Goal: Task Accomplishment & Management: Use online tool/utility

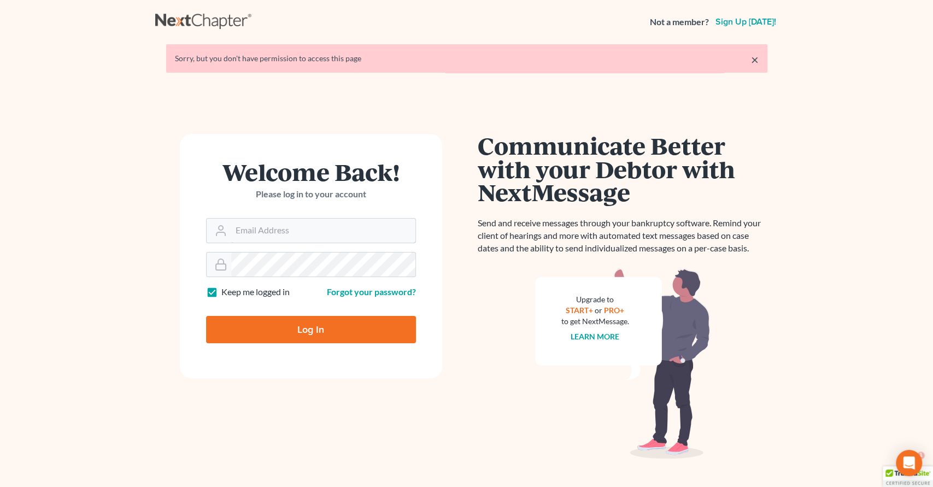
type input "[EMAIL_ADDRESS][DOMAIN_NAME]"
click at [320, 323] on input "Log In" at bounding box center [311, 329] width 210 height 27
type input "Thinking..."
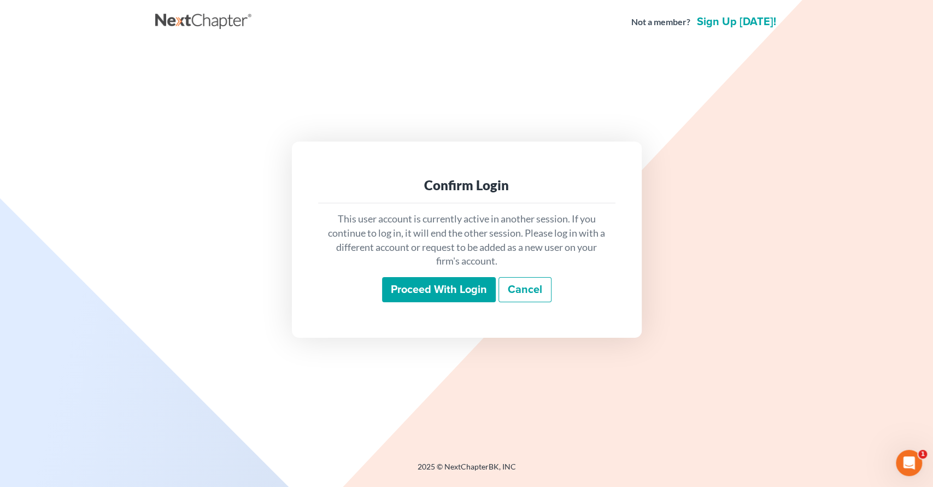
click at [427, 290] on input "Proceed with login" at bounding box center [439, 289] width 114 height 25
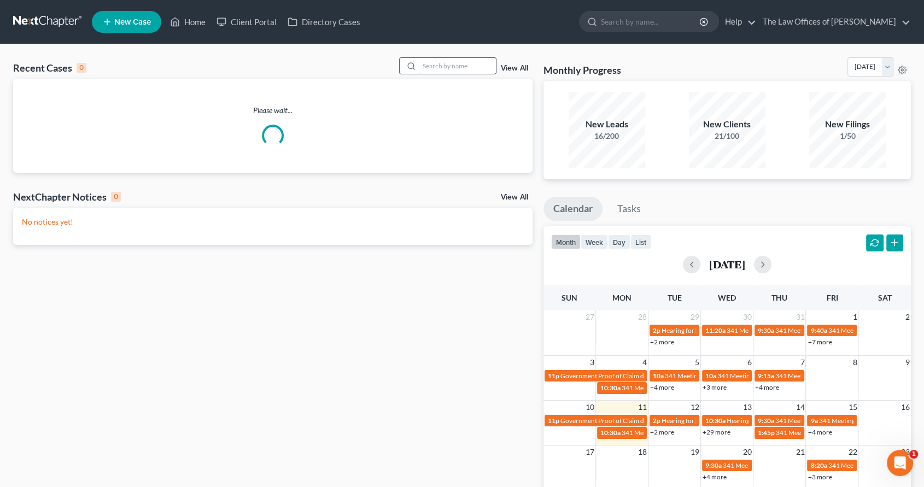
click at [442, 67] on input "search" at bounding box center [457, 66] width 77 height 16
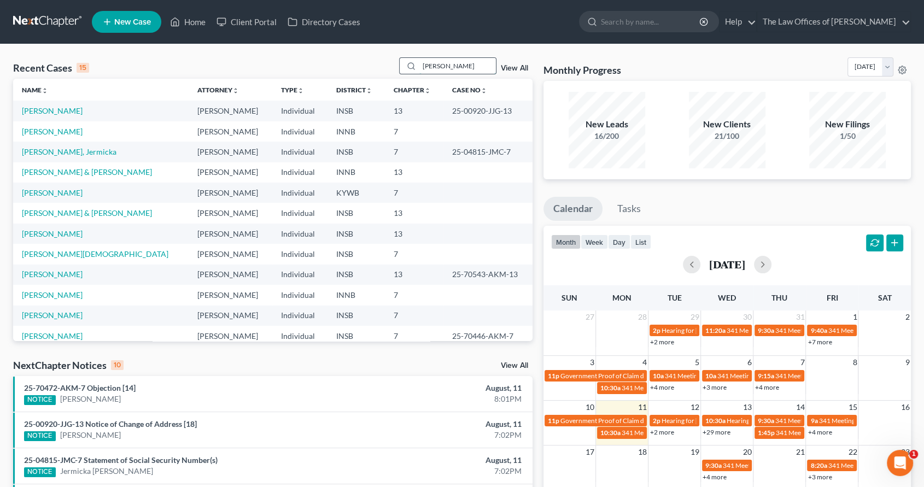
type input "[PERSON_NAME]"
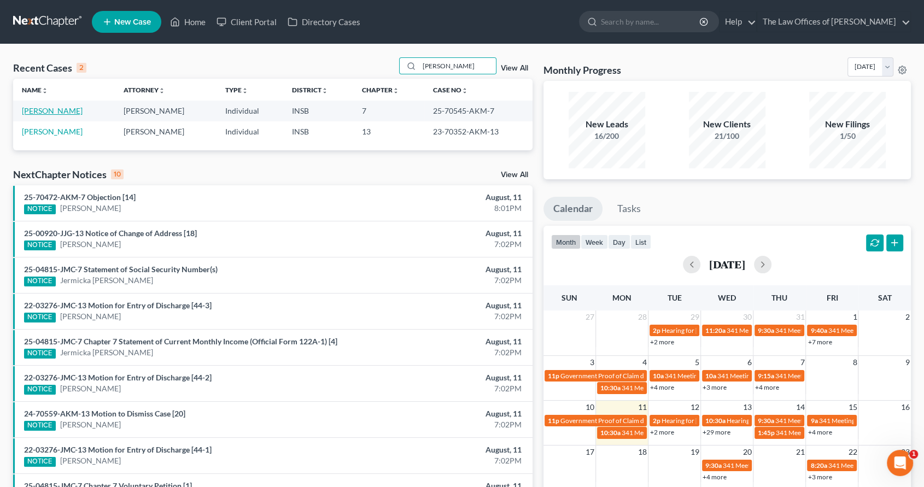
click at [57, 110] on link "[PERSON_NAME]" at bounding box center [52, 110] width 61 height 9
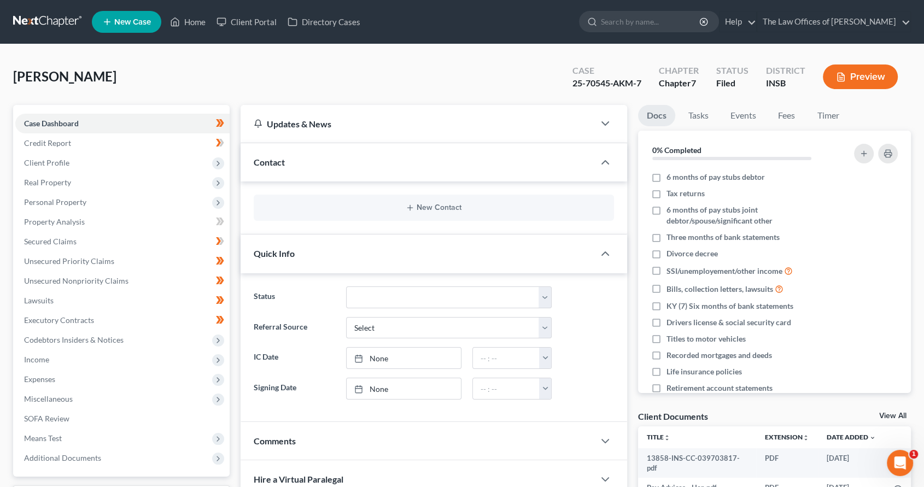
scroll to position [129, 0]
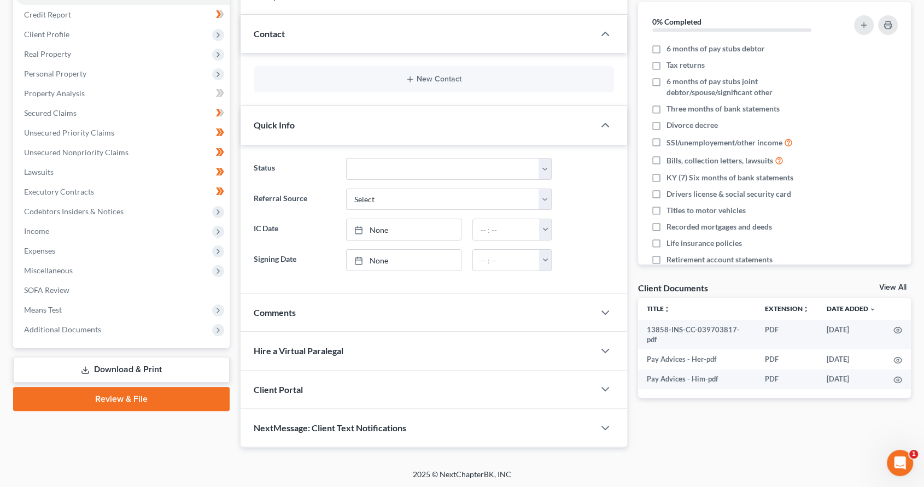
click at [126, 341] on div "Case Dashboard Payments Invoices Payments Payments Credit Report Client Profile…" at bounding box center [121, 162] width 217 height 372
click at [126, 330] on span "Additional Documents" at bounding box center [122, 330] width 214 height 20
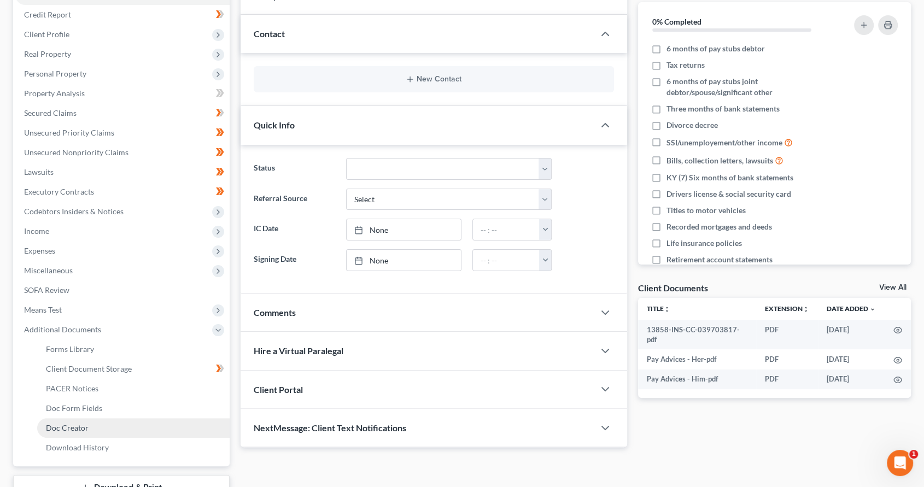
click at [97, 429] on link "Doc Creator" at bounding box center [133, 428] width 192 height 20
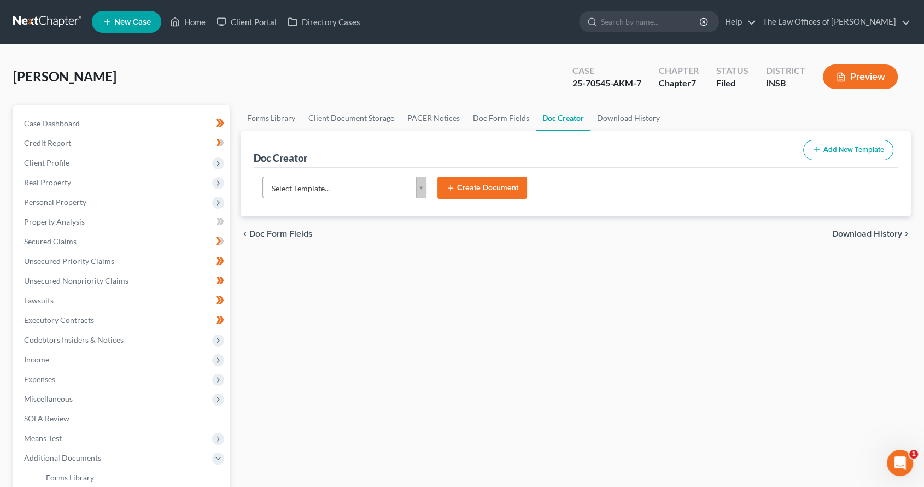
click at [349, 187] on body "Home New Case Client Portal Directory Cases The Law Offices of [PERSON_NAME] [P…" at bounding box center [462, 349] width 924 height 699
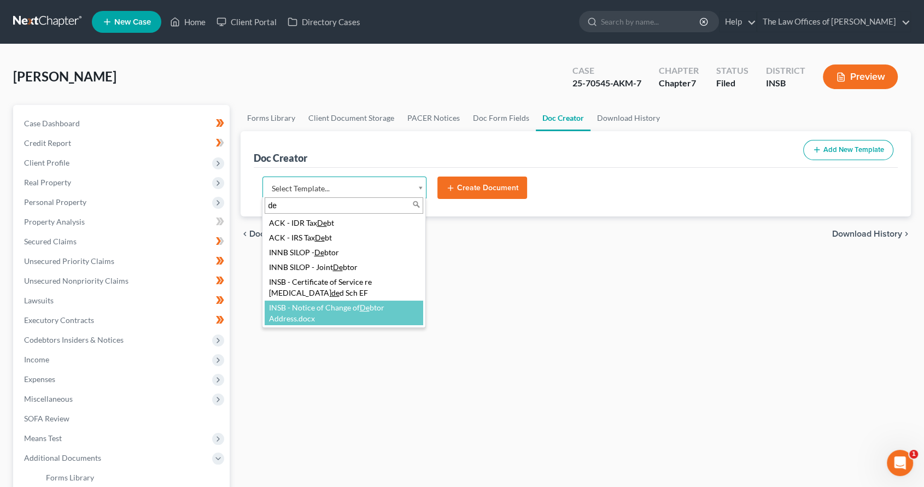
type input "de"
select select "115079"
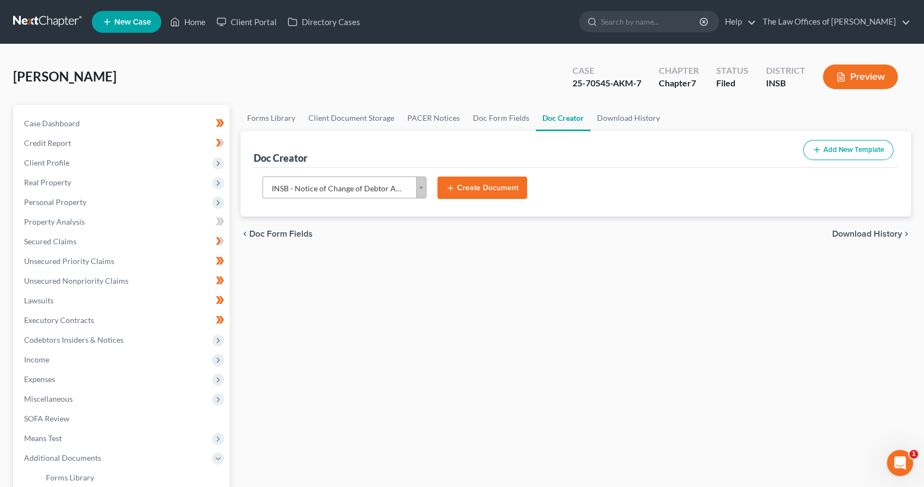
click at [479, 186] on button "Create Document" at bounding box center [482, 188] width 90 height 23
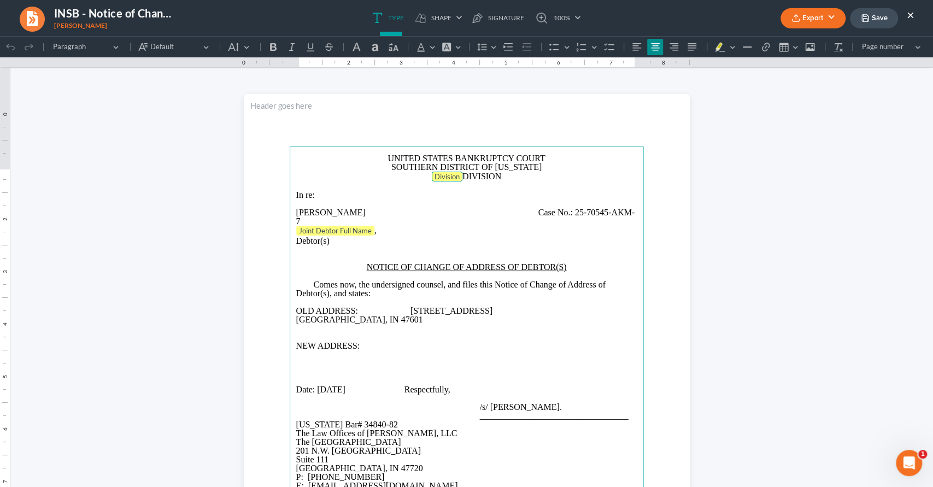
click at [453, 181] on span "Division" at bounding box center [447, 176] width 25 height 9
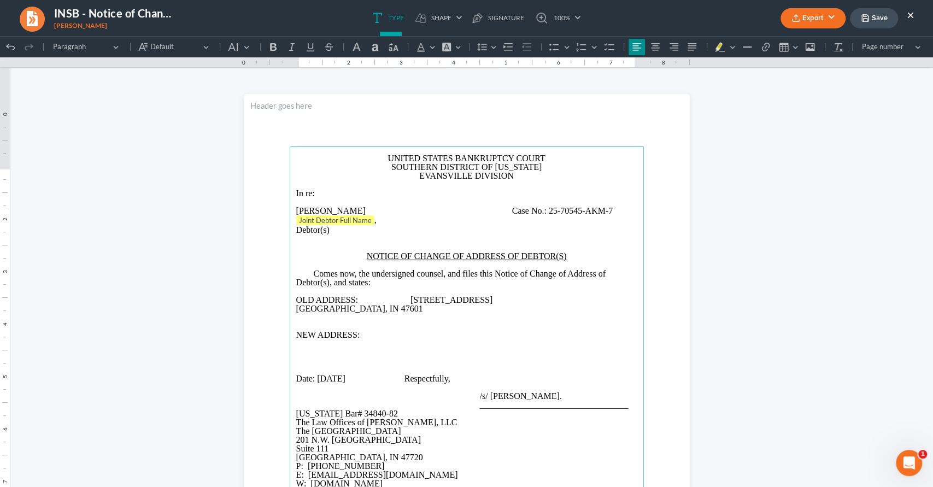
click at [296, 313] on p "OLD ADDRESS: [STREET_ADDRESS]" at bounding box center [466, 304] width 341 height 17
click at [407, 313] on p "OLD ADDRESS: [STREET_ADDRESS]" at bounding box center [466, 304] width 341 height 17
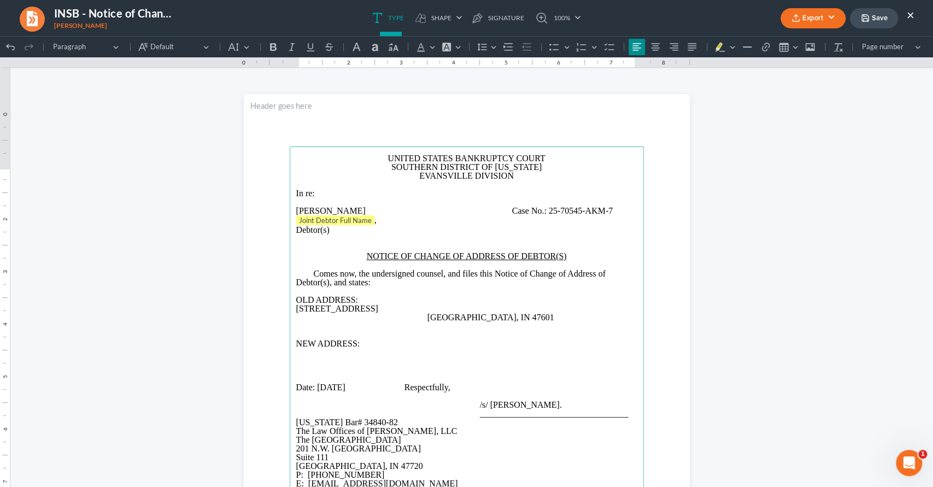
click at [424, 322] on p "[STREET_ADDRESS]" at bounding box center [466, 313] width 341 height 17
drag, startPoint x: 423, startPoint y: 339, endPoint x: 284, endPoint y: 338, distance: 138.9
click at [284, 338] on section "UNITED STATES BANKRUPTCY COURT SOUTHERN DISTRICT OF [US_STATE] EVANSVILLE DIVIS…" at bounding box center [467, 382] width 446 height 577
drag, startPoint x: 383, startPoint y: 340, endPoint x: 287, endPoint y: 330, distance: 96.8
click at [290, 330] on main "UNITED STATES BANKRUPTCY COURT SOUTHERN DISTRICT OF [US_STATE] EVANSVILLE DIVIS…" at bounding box center [467, 383] width 354 height 472
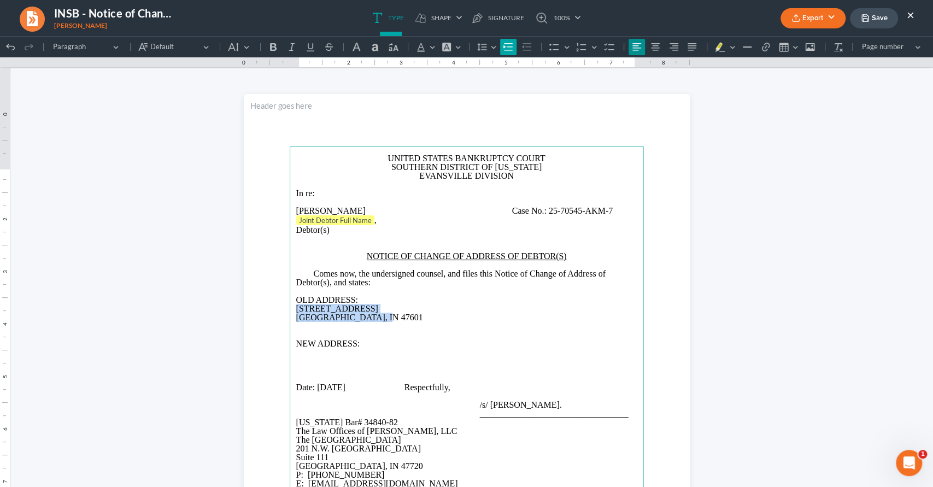
click at [506, 43] on icon "Editor toolbar" at bounding box center [508, 46] width 9 height 7
click at [320, 366] on p "Rich Text Editor, page-0-main" at bounding box center [466, 361] width 341 height 9
click at [296, 357] on p "Rich Text Editor, page-0-main" at bounding box center [466, 352] width 341 height 9
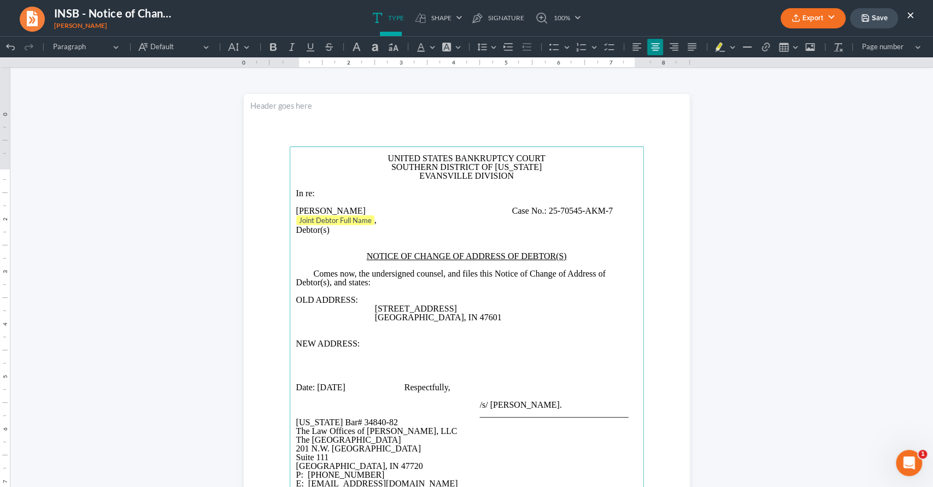
click at [300, 357] on p "Rich Text Editor, page-0-main" at bounding box center [466, 352] width 341 height 9
drag, startPoint x: 443, startPoint y: 341, endPoint x: 369, endPoint y: 331, distance: 74.5
click at [369, 331] on main "UNITED STATES BANKRUPTCY COURT SOUTHERN DISTRICT OF [US_STATE] EVANSVILLE DIVIS…" at bounding box center [467, 383] width 354 height 472
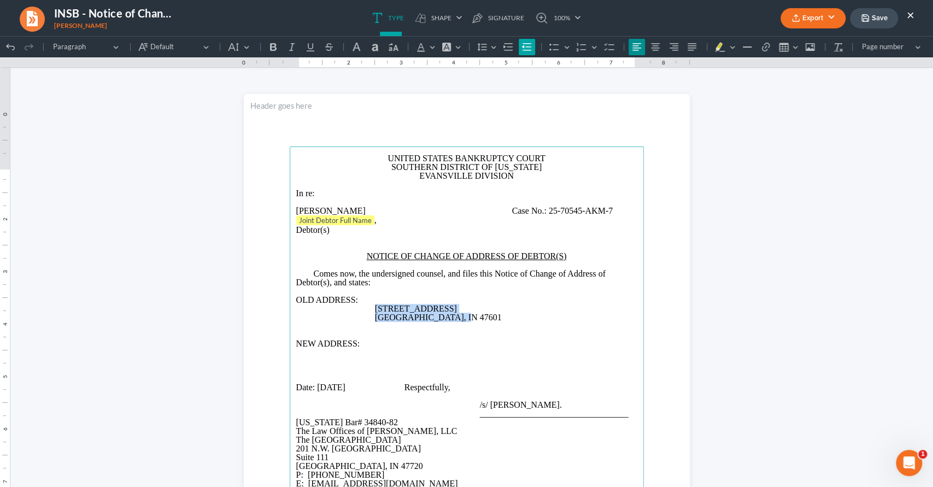
click at [527, 47] on icon "Editor toolbar" at bounding box center [526, 46] width 9 height 7
click at [501, 48] on button "Increase indent Increase indent" at bounding box center [508, 47] width 16 height 16
click at [389, 366] on p "Rich Text Editor, page-0-main" at bounding box center [466, 361] width 341 height 9
click at [308, 366] on p "Rich Text Editor, page-0-main" at bounding box center [466, 361] width 341 height 9
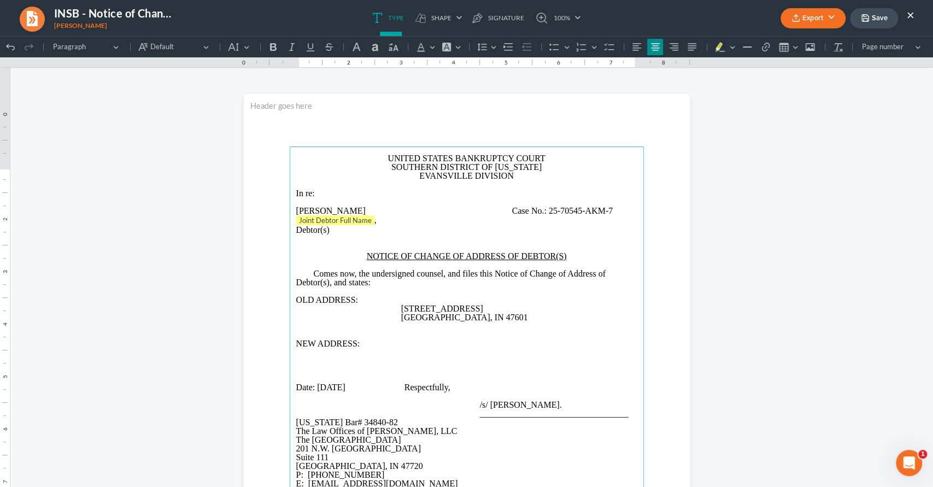
click at [307, 357] on p "Rich Text Editor, page-0-main" at bounding box center [466, 352] width 341 height 9
click at [296, 357] on p "Rich Text Editor, page-0-main" at bounding box center [466, 352] width 341 height 9
click at [366, 340] on p "Rich Text Editor, page-0-main" at bounding box center [466, 335] width 341 height 9
click at [354, 348] on span "NEW ADDRESS:" at bounding box center [328, 343] width 64 height 9
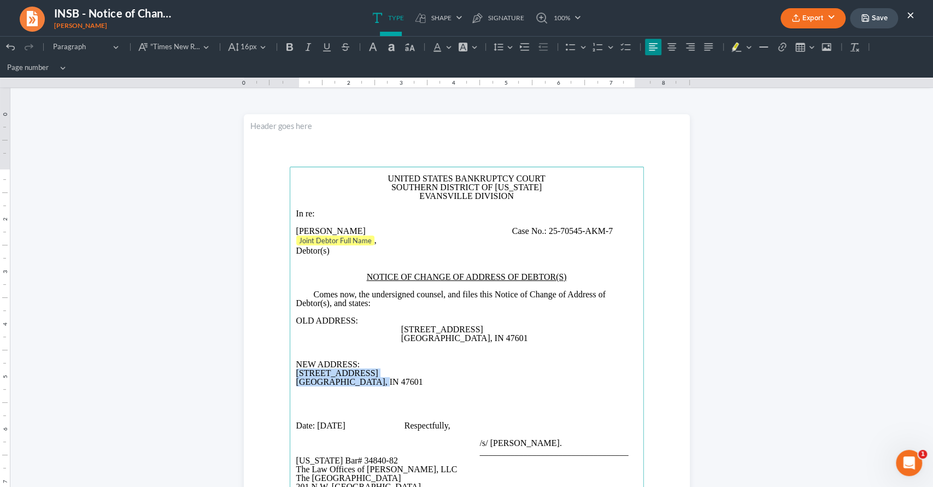
drag, startPoint x: 367, startPoint y: 383, endPoint x: 289, endPoint y: 373, distance: 79.4
click at [290, 373] on main "UNITED STATES BANKRUPTCY COURT SOUTHERN DISTRICT OF [US_STATE] [GEOGRAPHIC_DATA…" at bounding box center [467, 403] width 354 height 472
click at [520, 44] on icon "Editor toolbar" at bounding box center [525, 47] width 11 height 11
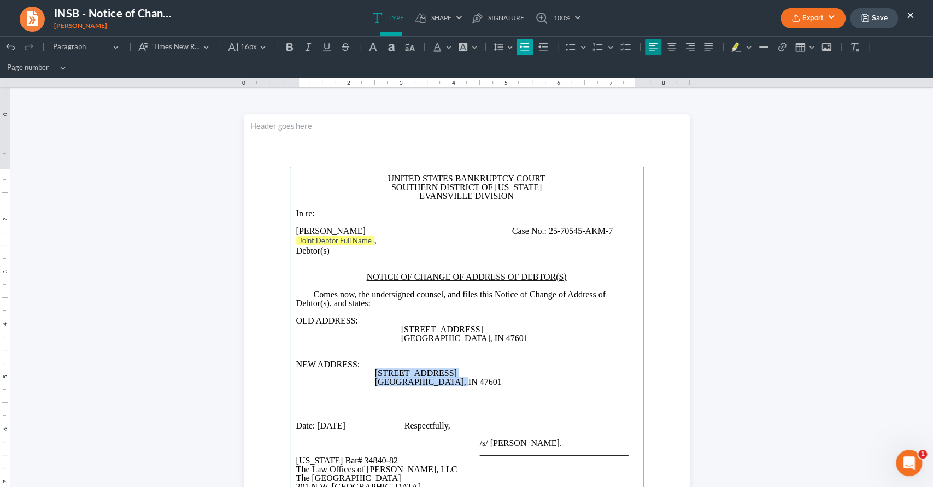
click at [520, 44] on icon "Editor toolbar" at bounding box center [525, 47] width 11 height 11
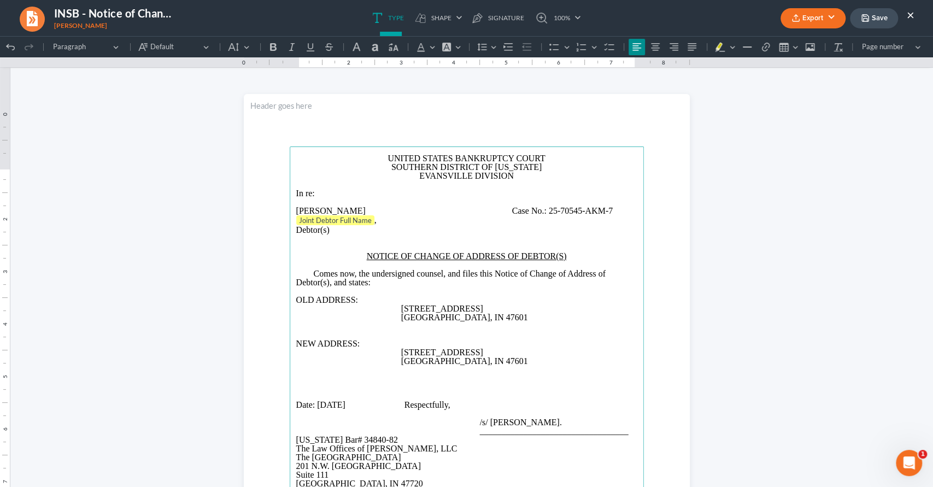
click at [582, 305] on p "OLD ADDRESS:" at bounding box center [466, 300] width 341 height 9
click at [380, 226] on p "Joint Debtor Full Name ," at bounding box center [466, 220] width 341 height 11
click at [379, 215] on span "Rich Text Editor, page-0-main" at bounding box center [414, 210] width 92 height 9
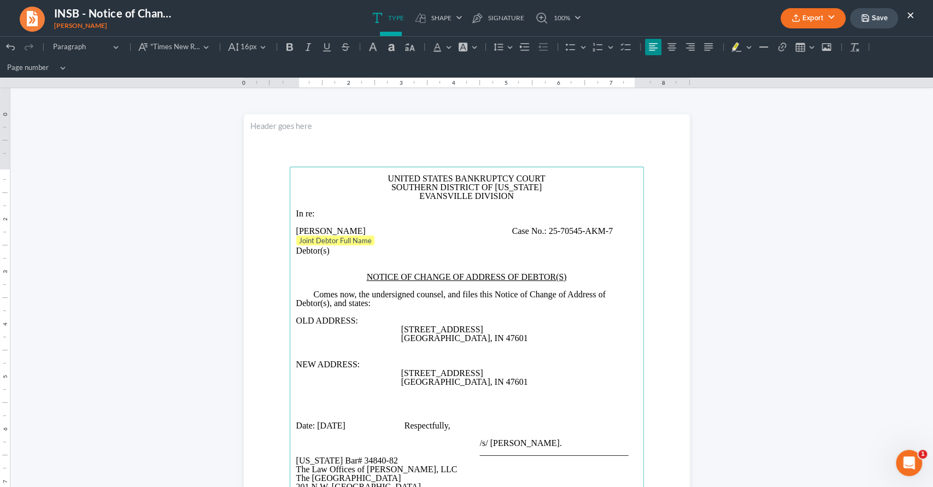
click at [374, 231] on p "[PERSON_NAME] Case No.: 25-70545-AKM-7" at bounding box center [466, 231] width 341 height 9
click at [515, 227] on span "Rich Text Editor, page-0-main" at bounding box center [501, 231] width 26 height 9
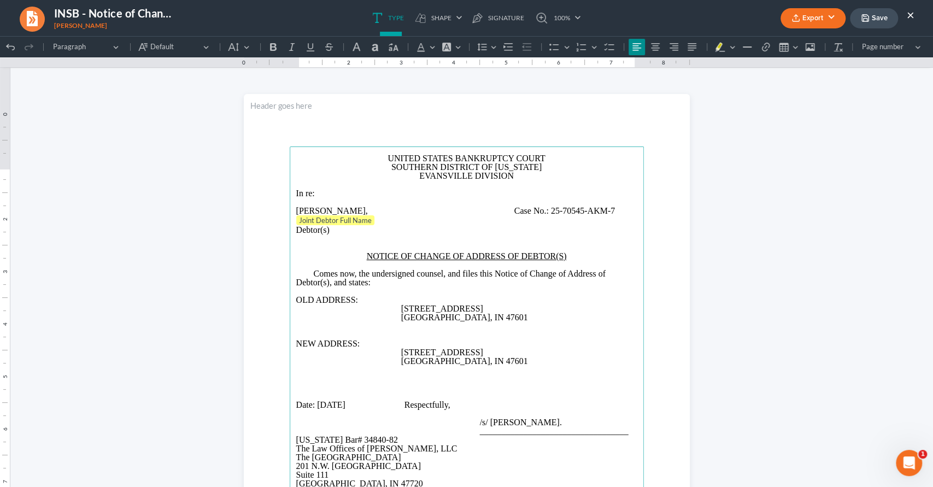
click at [521, 215] on span "Case No.:" at bounding box center [532, 210] width 34 height 9
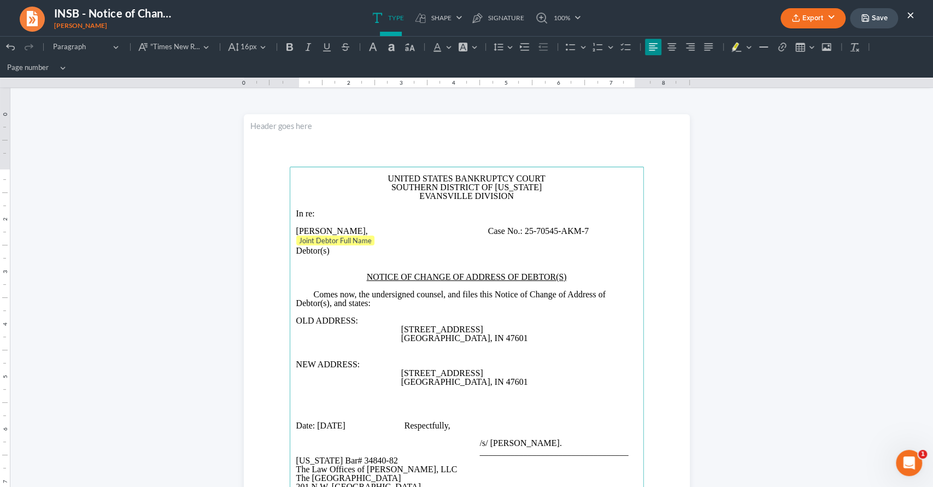
click at [809, 13] on button "Export" at bounding box center [813, 18] width 65 height 20
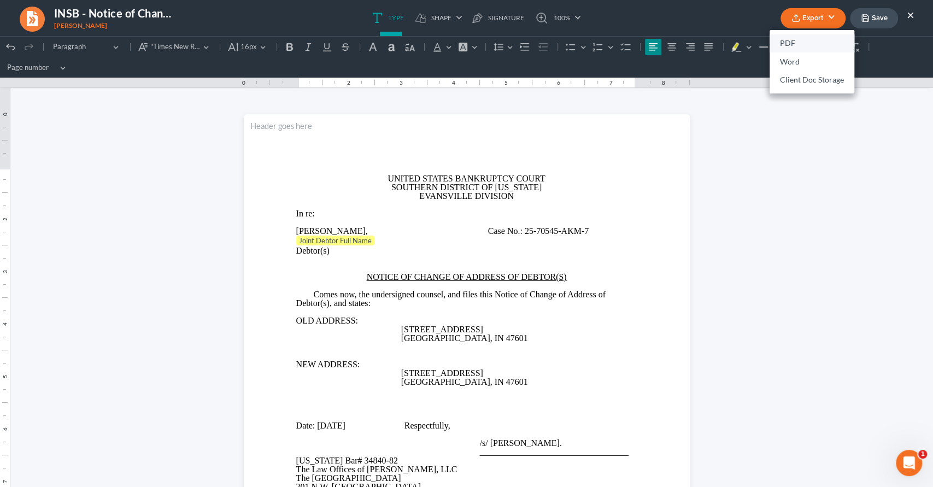
click at [806, 43] on link "PDF" at bounding box center [812, 43] width 85 height 19
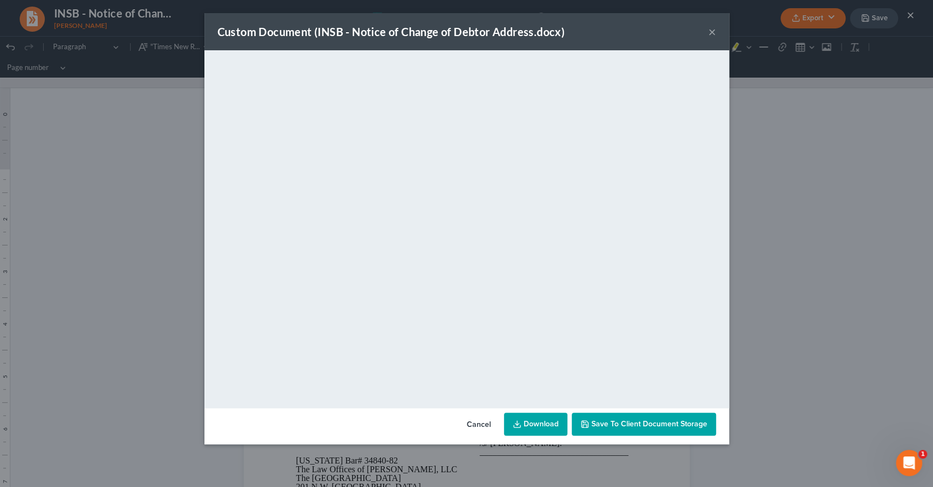
click at [486, 419] on button "Cancel" at bounding box center [479, 425] width 42 height 22
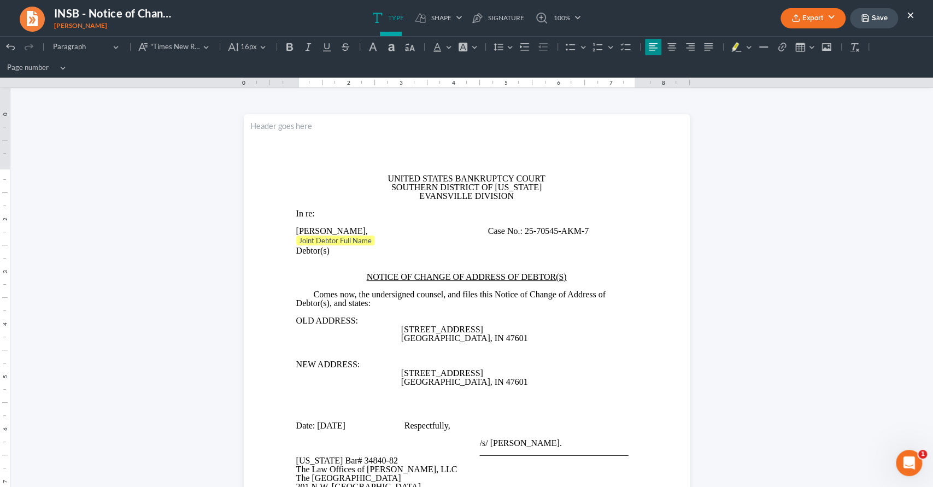
drag, startPoint x: 884, startPoint y: 16, endPoint x: 884, endPoint y: 34, distance: 17.5
click at [884, 16] on button "Save" at bounding box center [874, 18] width 48 height 20
click at [913, 9] on button "×" at bounding box center [911, 14] width 8 height 13
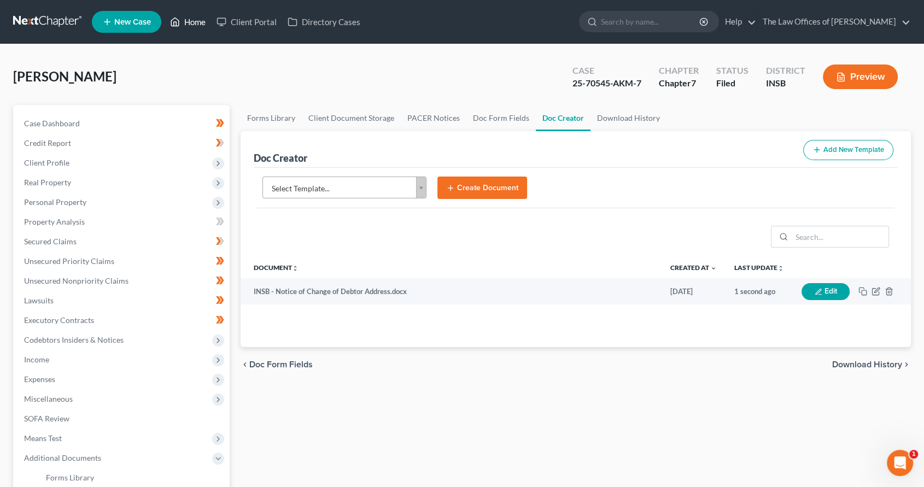
drag, startPoint x: 195, startPoint y: 22, endPoint x: 208, endPoint y: 1, distance: 25.3
click at [195, 22] on link "Home" at bounding box center [188, 22] width 46 height 20
